Goal: Information Seeking & Learning: Compare options

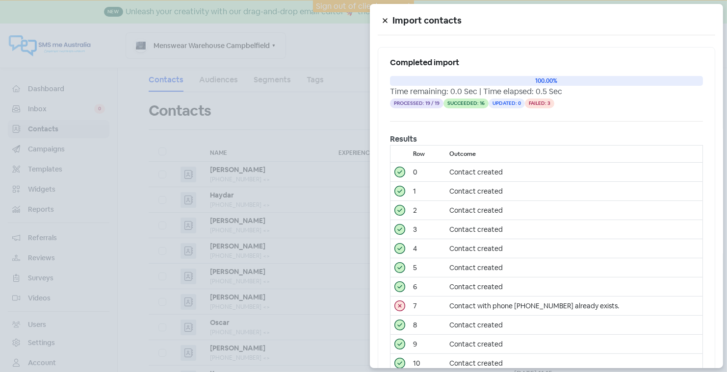
click at [384, 19] on icon at bounding box center [385, 21] width 6 height 6
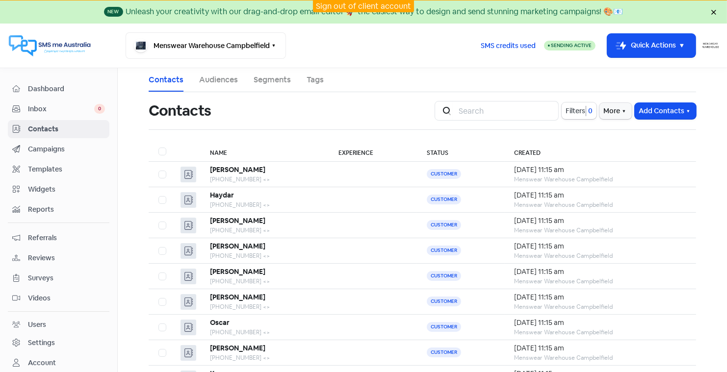
click at [334, 5] on link "Sign out of client account" at bounding box center [363, 6] width 95 height 10
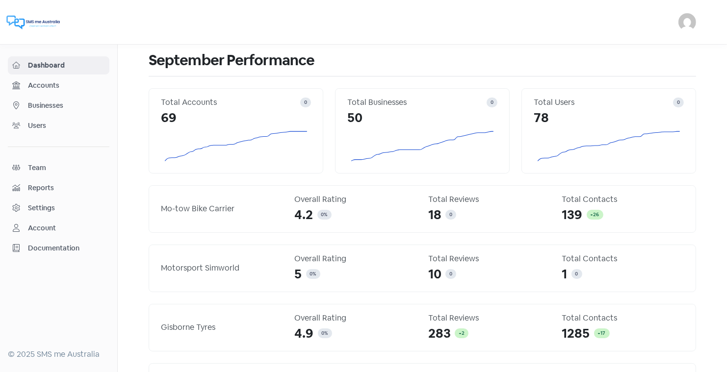
click at [46, 104] on span "Businesses" at bounding box center [66, 106] width 77 height 10
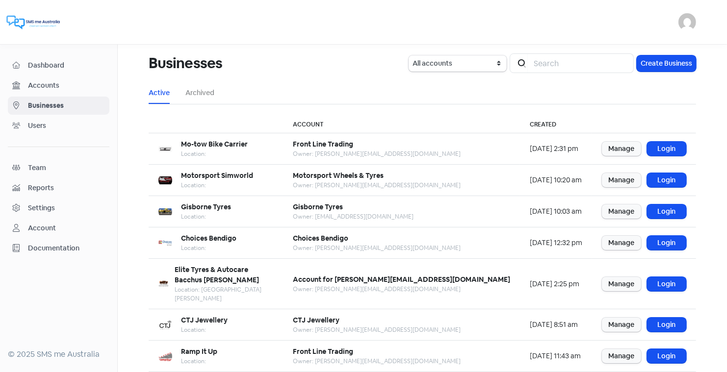
scroll to position [119, 0]
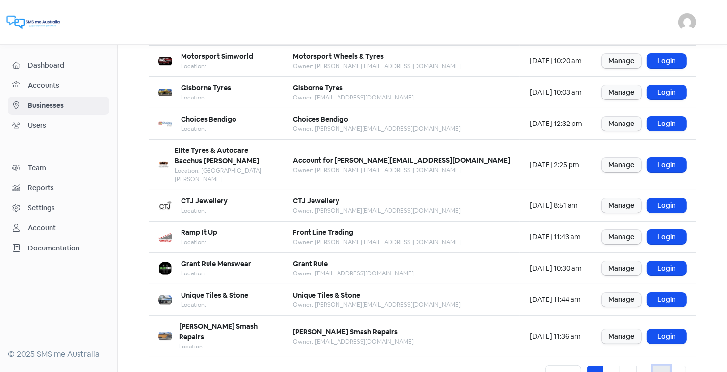
click at [660, 366] on link "5" at bounding box center [661, 375] width 17 height 19
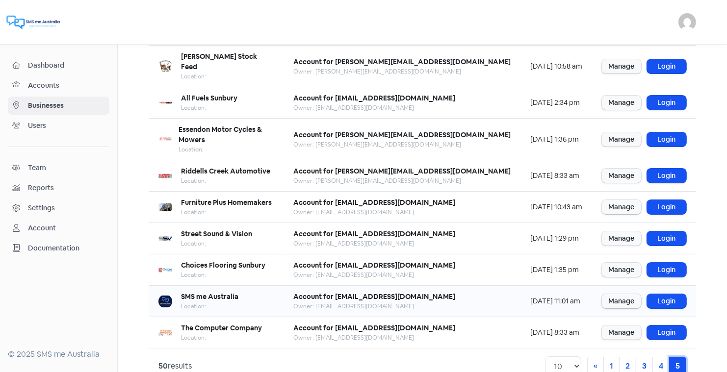
scroll to position [129, 0]
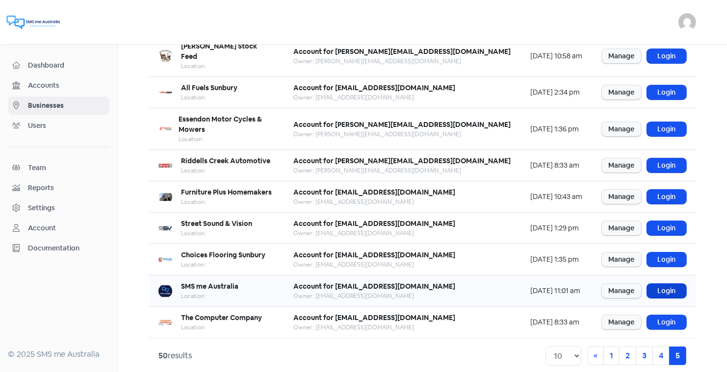
click at [666, 284] on link "Login" at bounding box center [666, 291] width 39 height 14
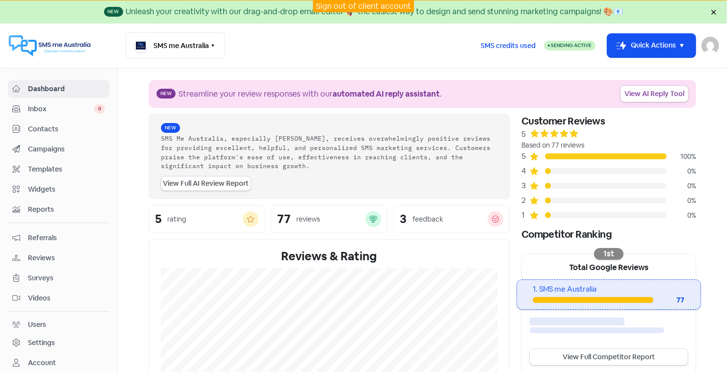
click at [46, 204] on span "Reports" at bounding box center [66, 209] width 77 height 10
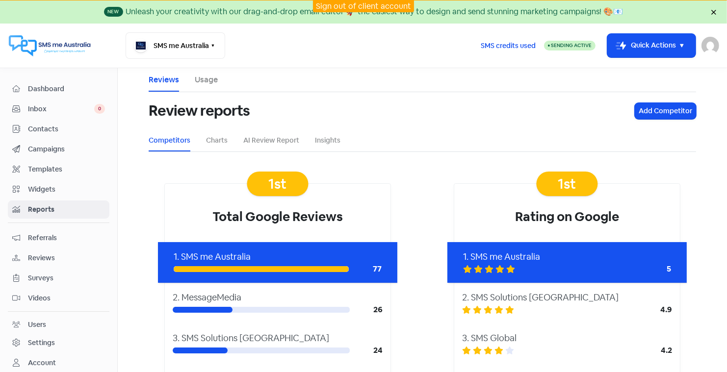
click at [46, 255] on span "Reviews" at bounding box center [66, 258] width 77 height 10
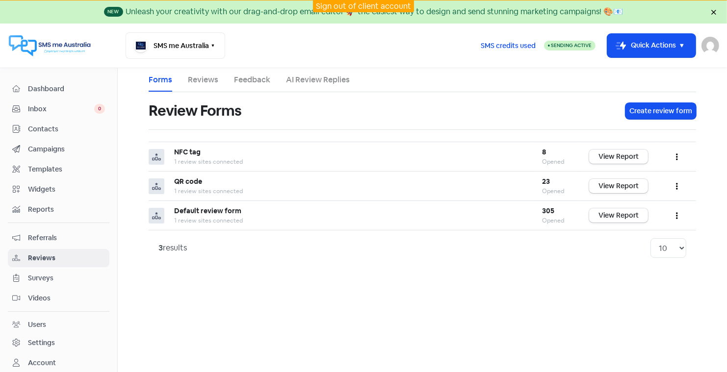
click at [309, 81] on link "AI Review Replies" at bounding box center [318, 80] width 64 height 12
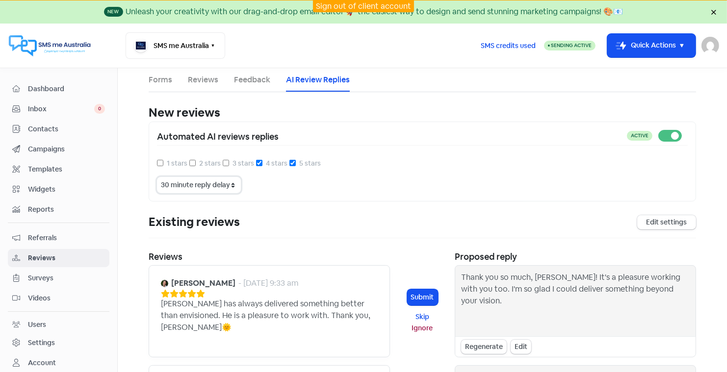
click at [229, 182] on select "15 minute reply delay 30 minute reply delay 1 hour reply delay 2 hour reply del…" at bounding box center [199, 185] width 84 height 16
select select "60"
click at [38, 87] on span "Dashboard" at bounding box center [66, 89] width 77 height 10
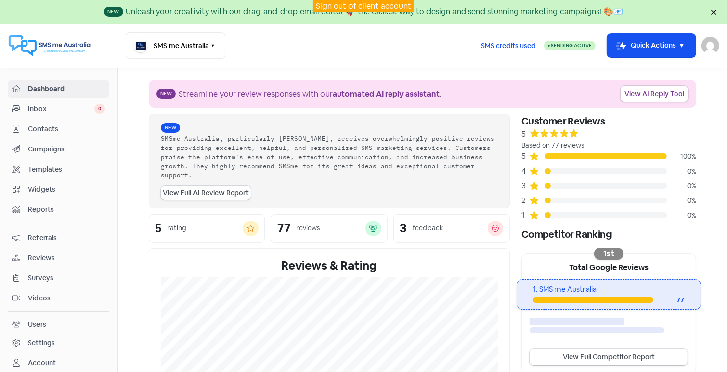
click at [358, 5] on link "Sign out of client account" at bounding box center [363, 6] width 95 height 10
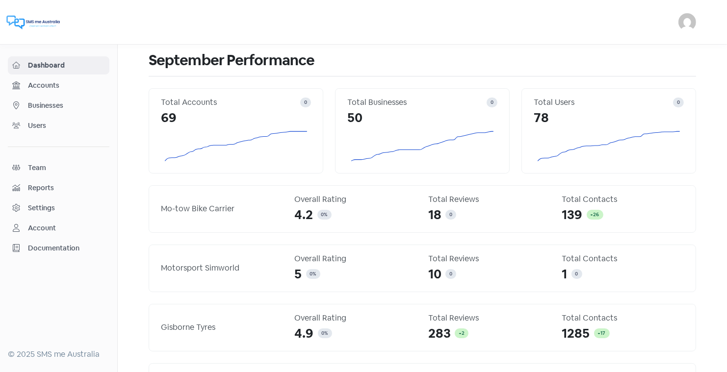
click at [50, 101] on span "Businesses" at bounding box center [66, 106] width 77 height 10
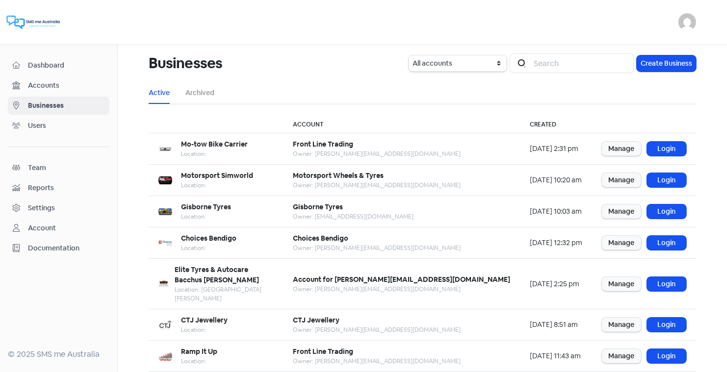
scroll to position [119, 0]
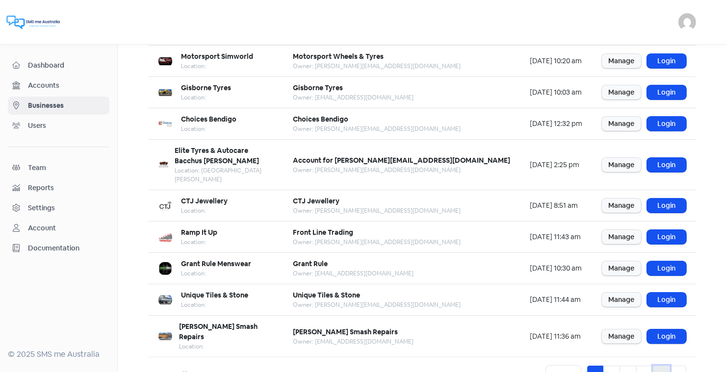
click at [659, 366] on link "5" at bounding box center [661, 375] width 17 height 19
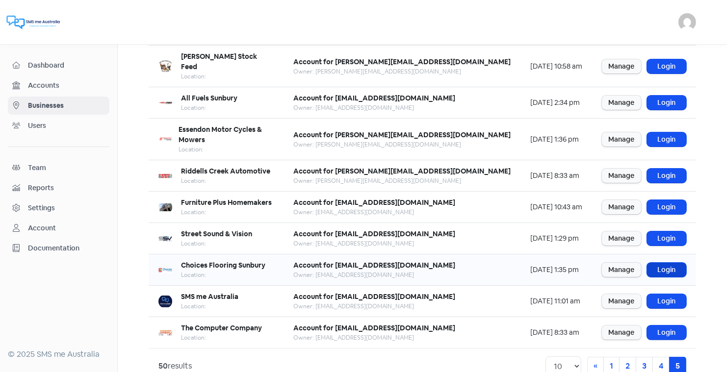
click at [669, 263] on link "Login" at bounding box center [666, 270] width 39 height 14
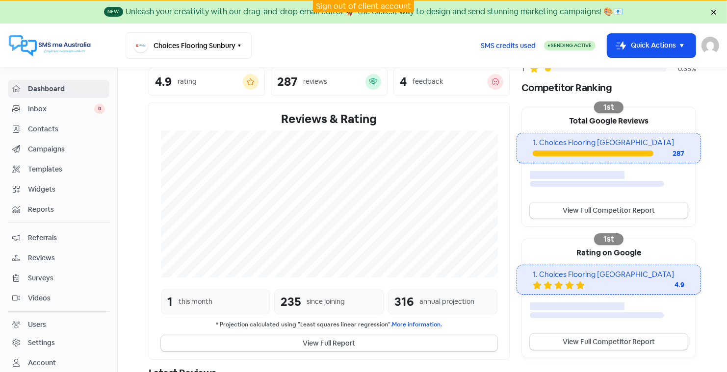
scroll to position [161, 0]
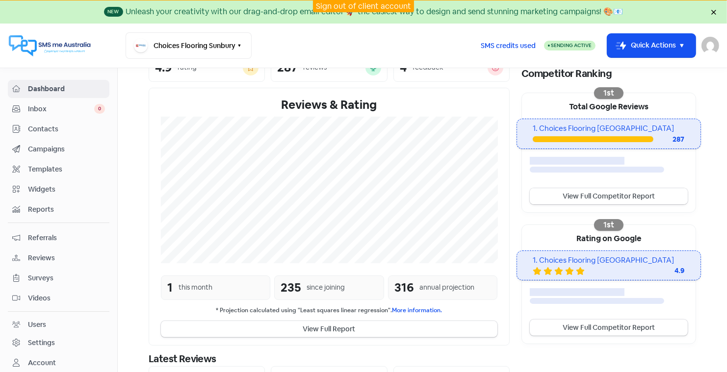
click at [611, 192] on link "View Full Competitor Report" at bounding box center [609, 196] width 158 height 16
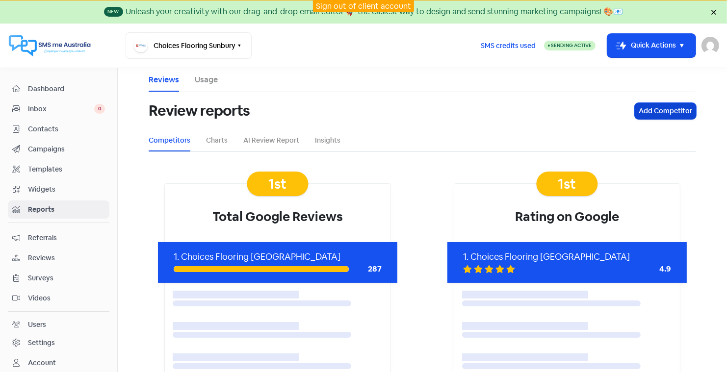
click at [652, 108] on button "Add Competitor" at bounding box center [665, 111] width 61 height 16
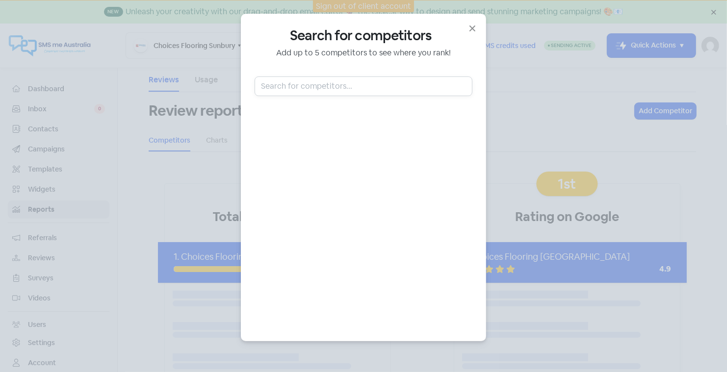
click at [288, 84] on input "text" at bounding box center [363, 86] width 218 height 20
type input "choices [GEOGRAPHIC_DATA]"
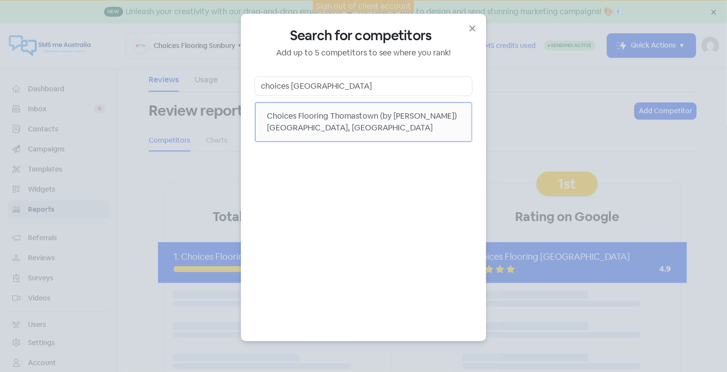
click at [296, 111] on div "Choices Flooring Thomastown (by [PERSON_NAME])" at bounding box center [363, 116] width 193 height 12
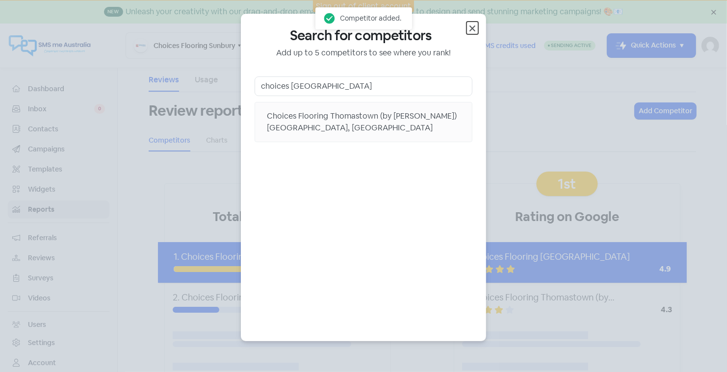
click at [469, 30] on icon "button" at bounding box center [472, 29] width 12 height 12
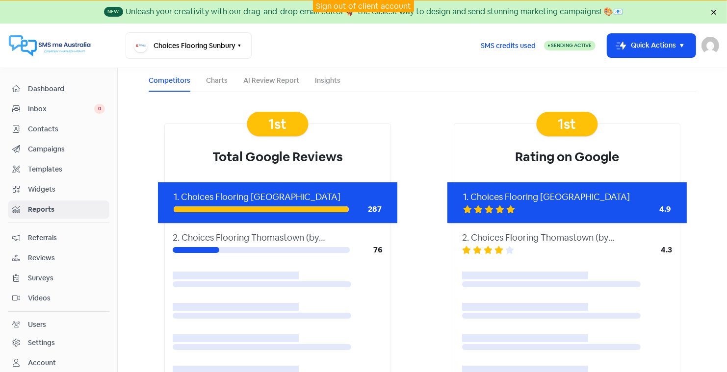
scroll to position [62, 0]
